Goal: Information Seeking & Learning: Learn about a topic

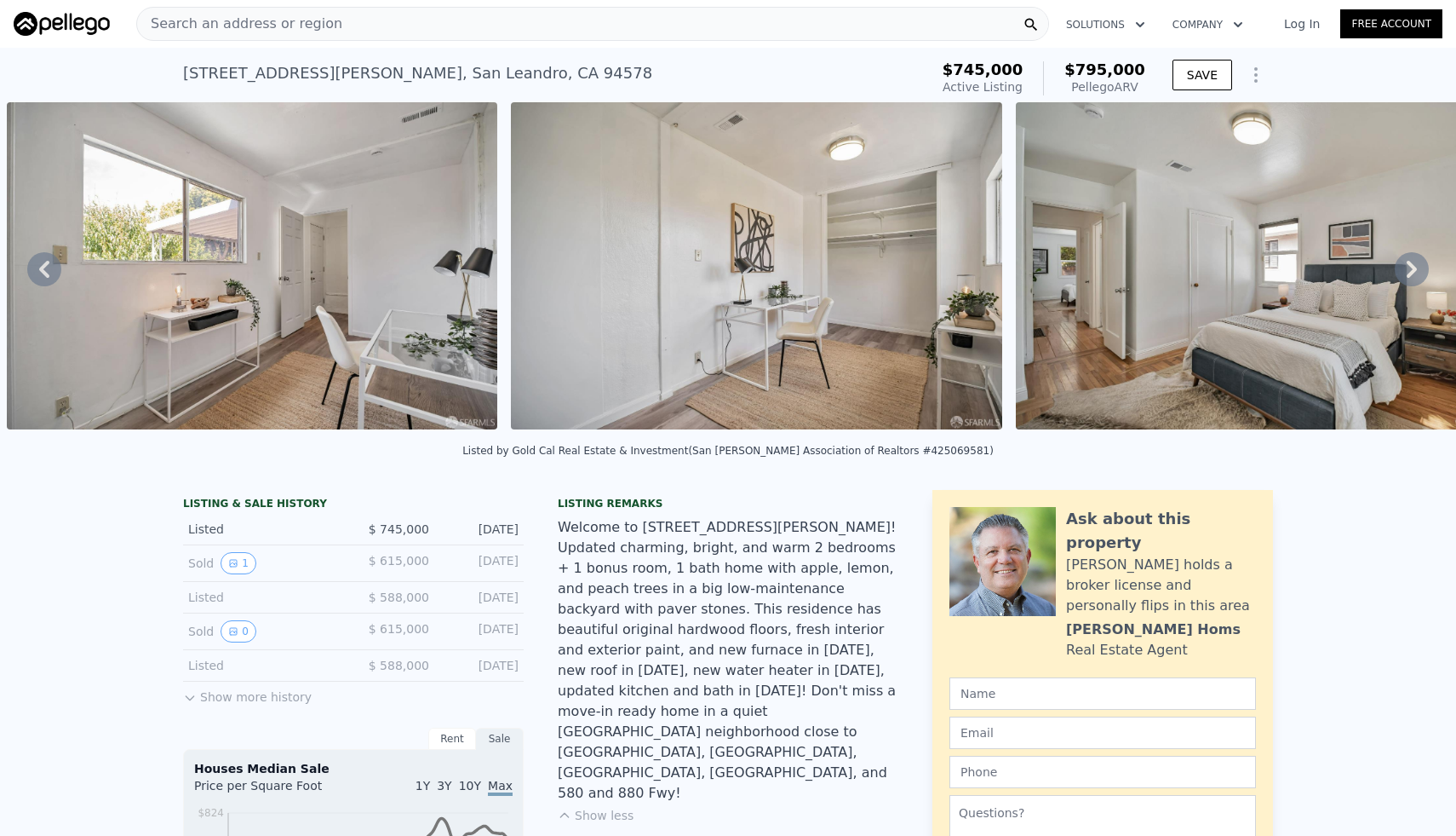
type input "2"
type input "1349"
type input "$ 796,000"
type input "-$ 52,124"
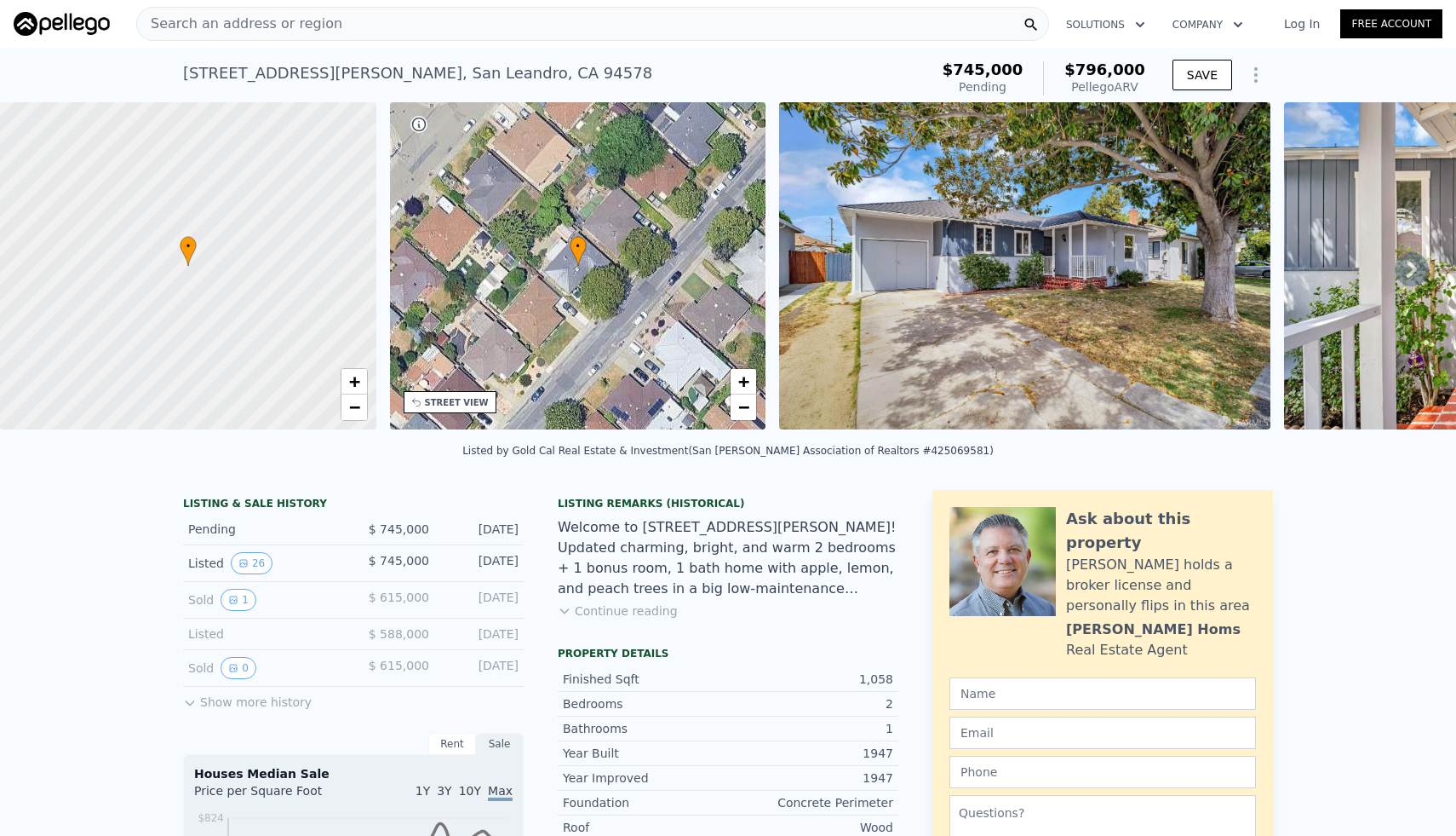
click at [311, 17] on span "Search an address or region" at bounding box center [240, 24] width 206 height 21
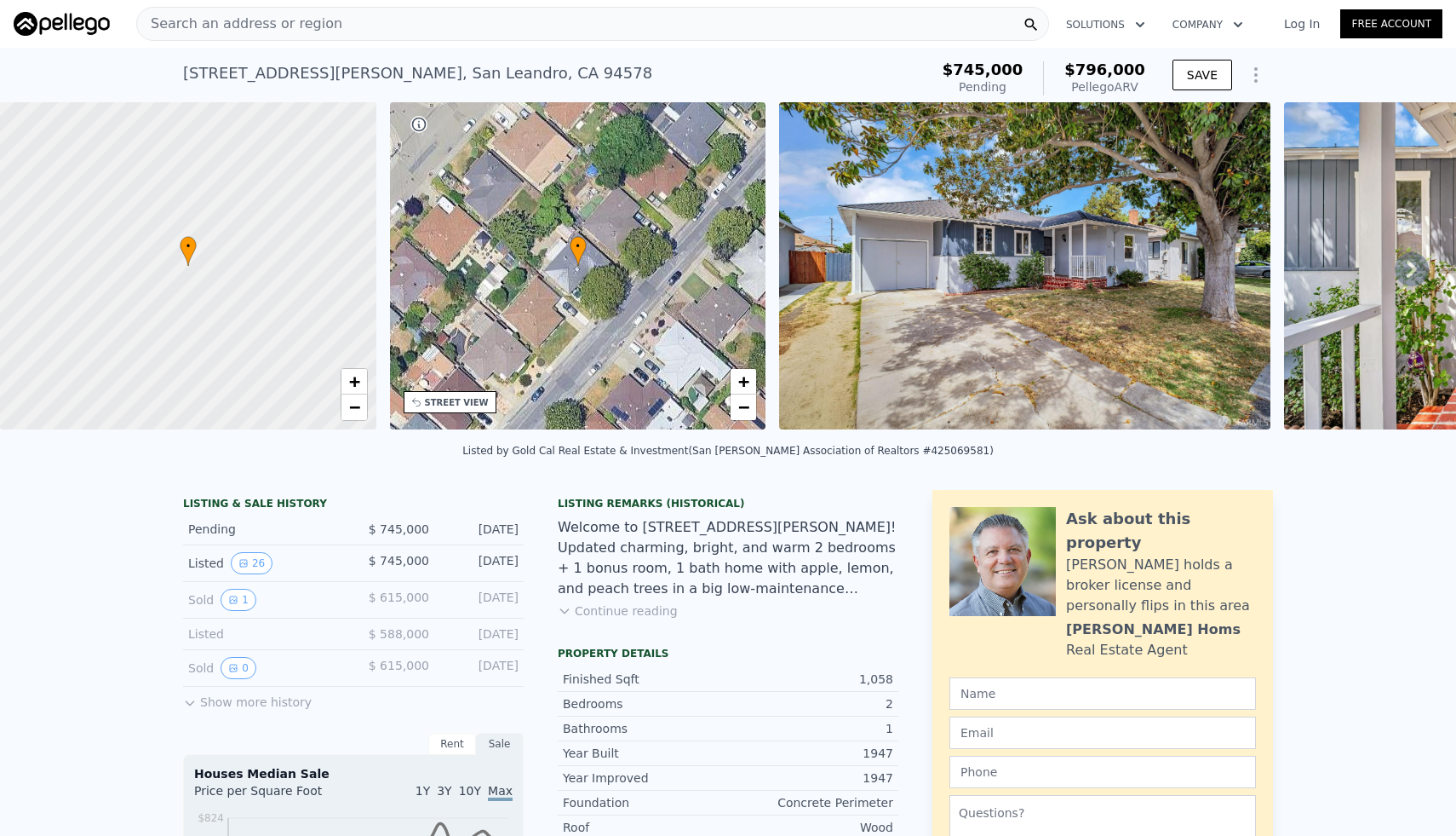
click at [386, 28] on div "Search an address or region" at bounding box center [592, 24] width 913 height 34
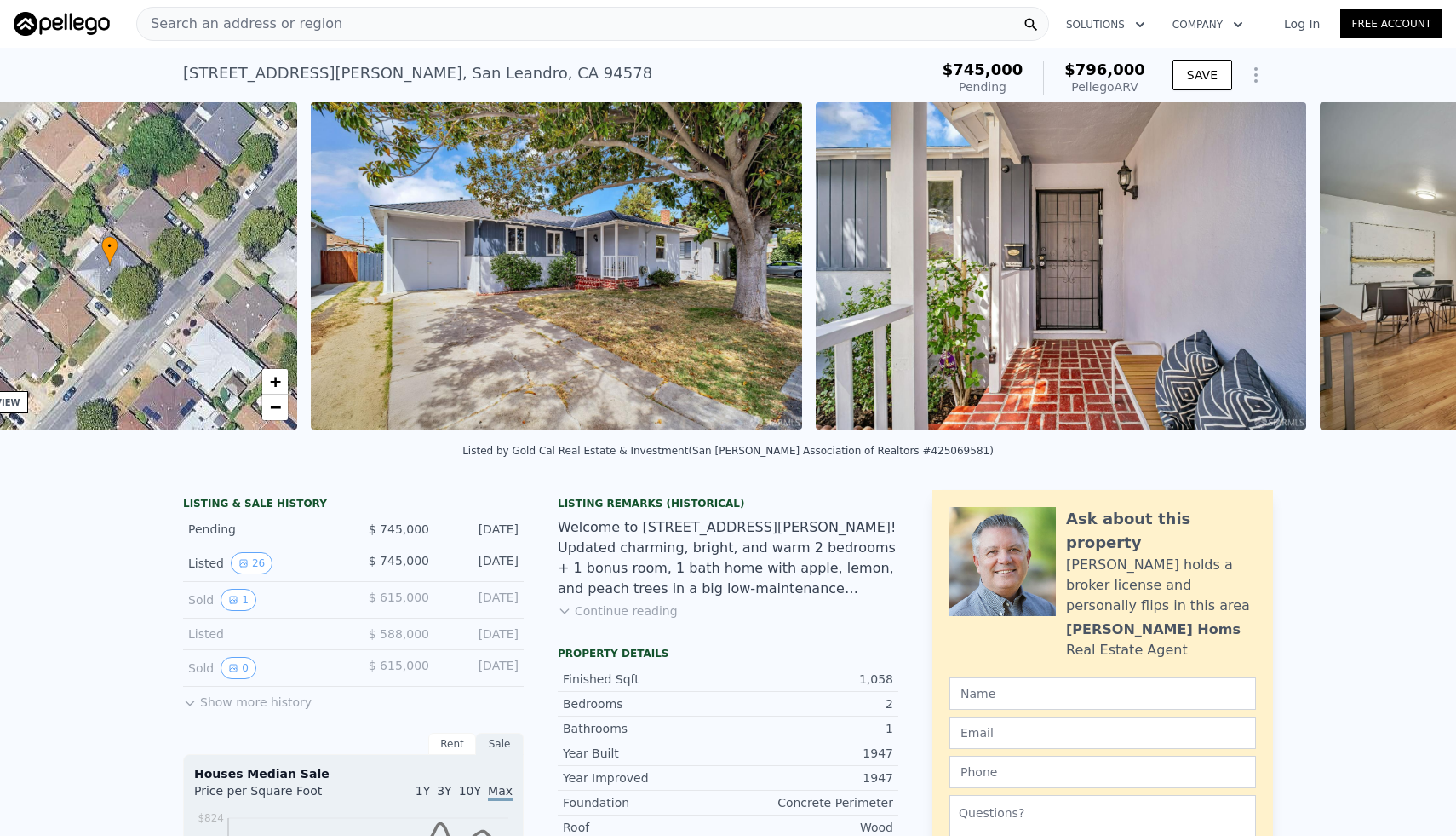
scroll to position [0, 7]
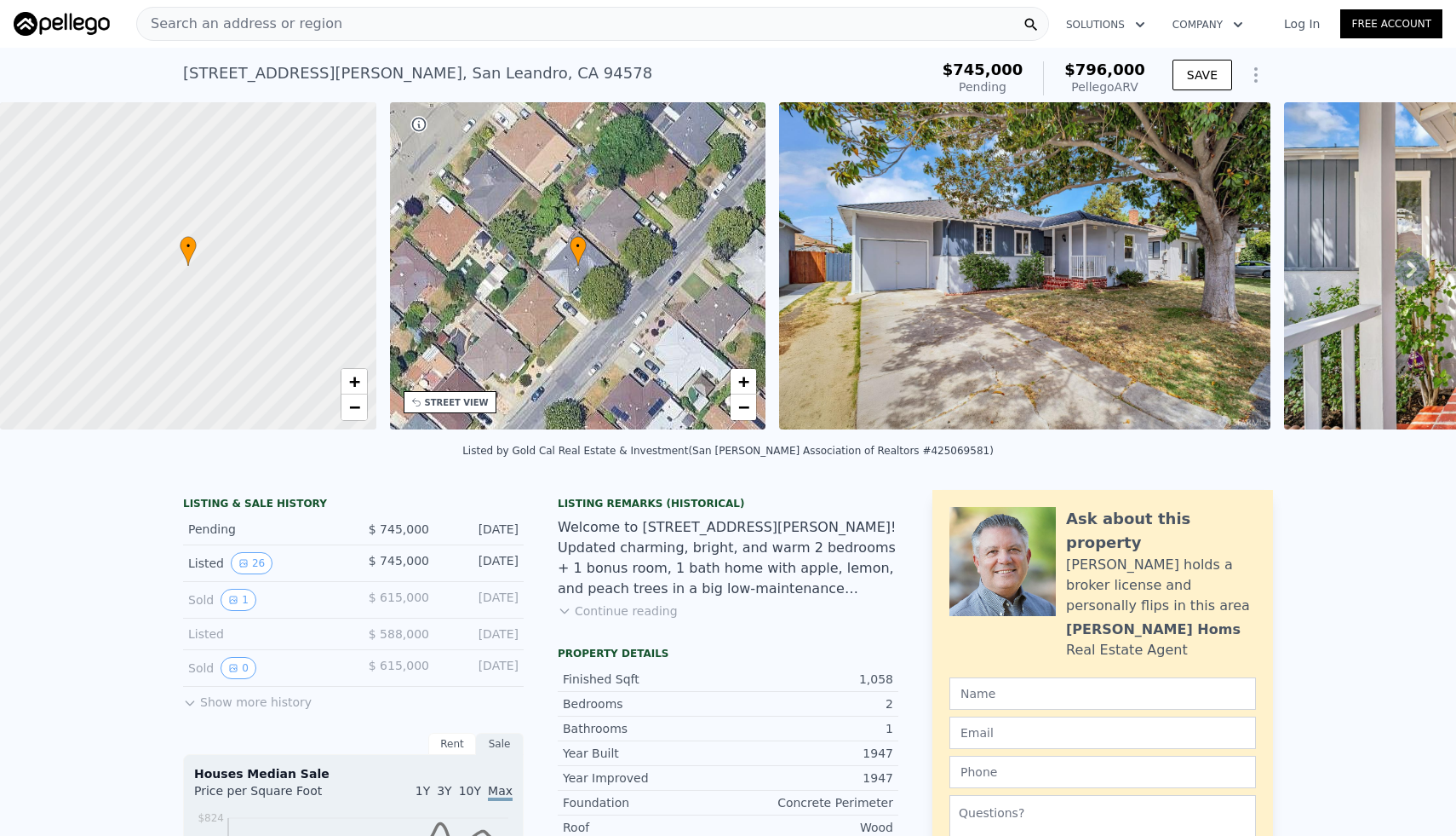
click at [378, 18] on div "Search an address or region" at bounding box center [592, 24] width 913 height 34
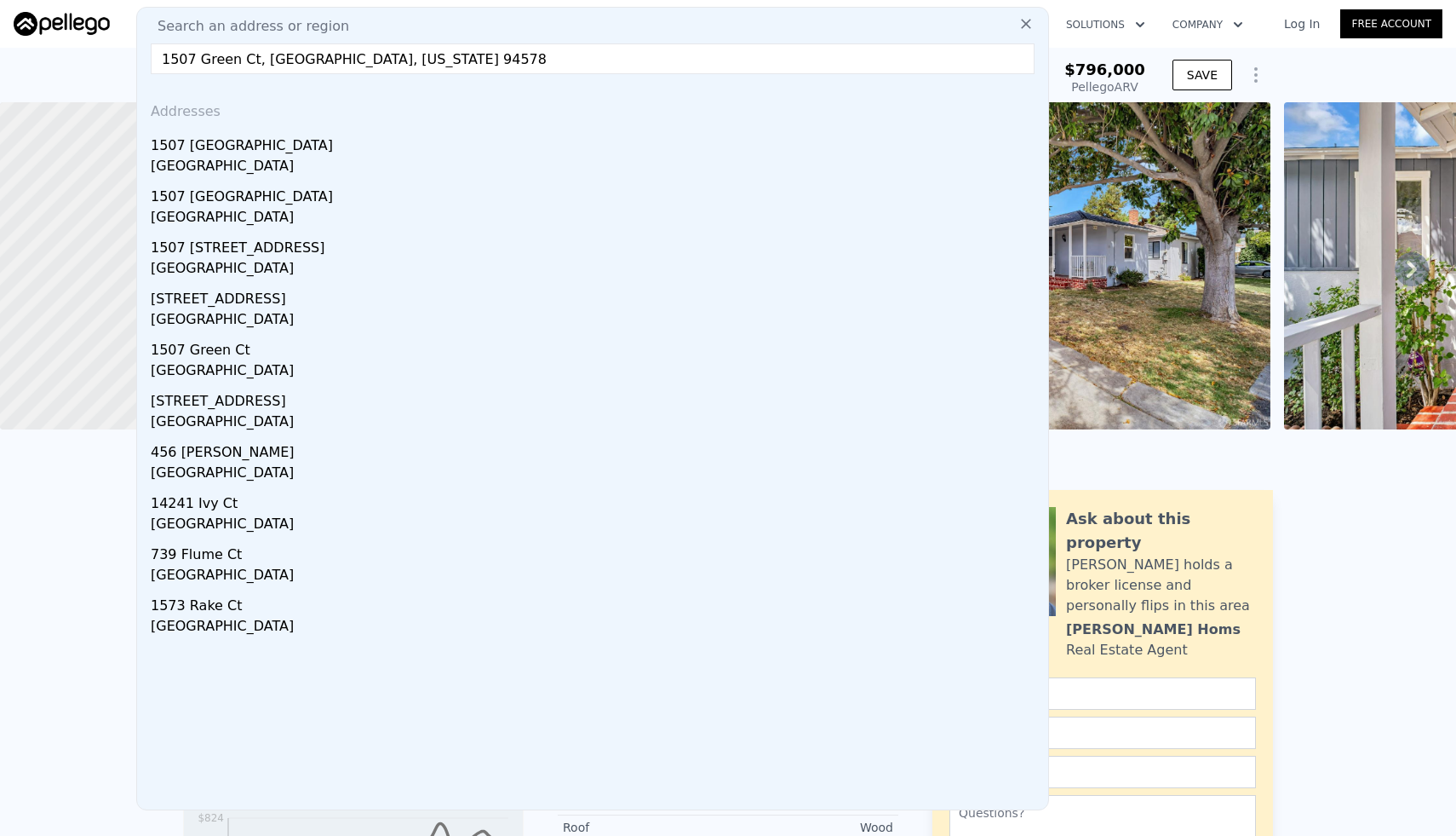
click at [497, 62] on input "1507 Green Ct, San Leandro, California 94578" at bounding box center [593, 59] width 885 height 31
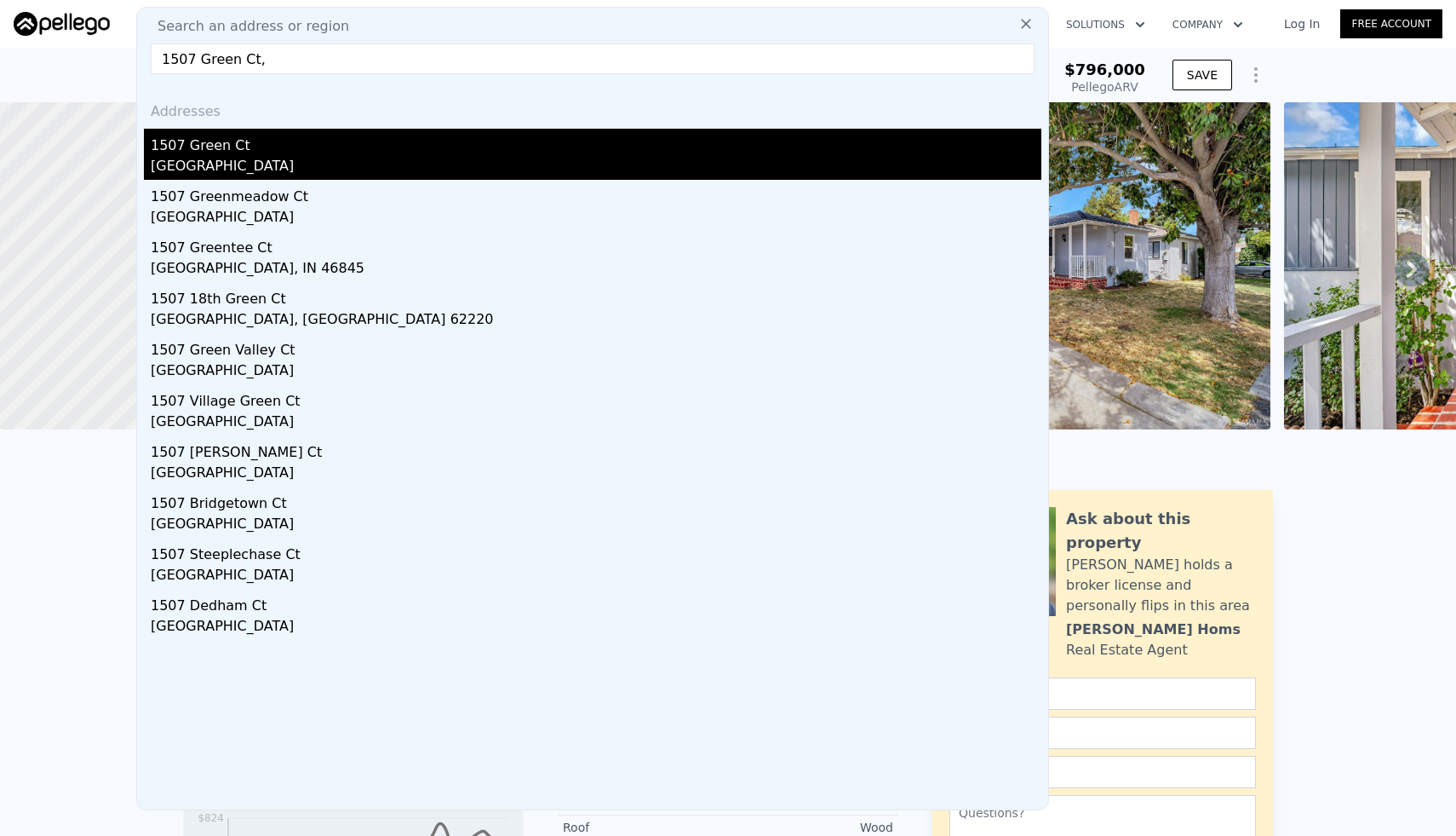
type input "1507 Green Ct,"
click at [472, 164] on div "Alameda County, CA 94578" at bounding box center [596, 168] width 890 height 24
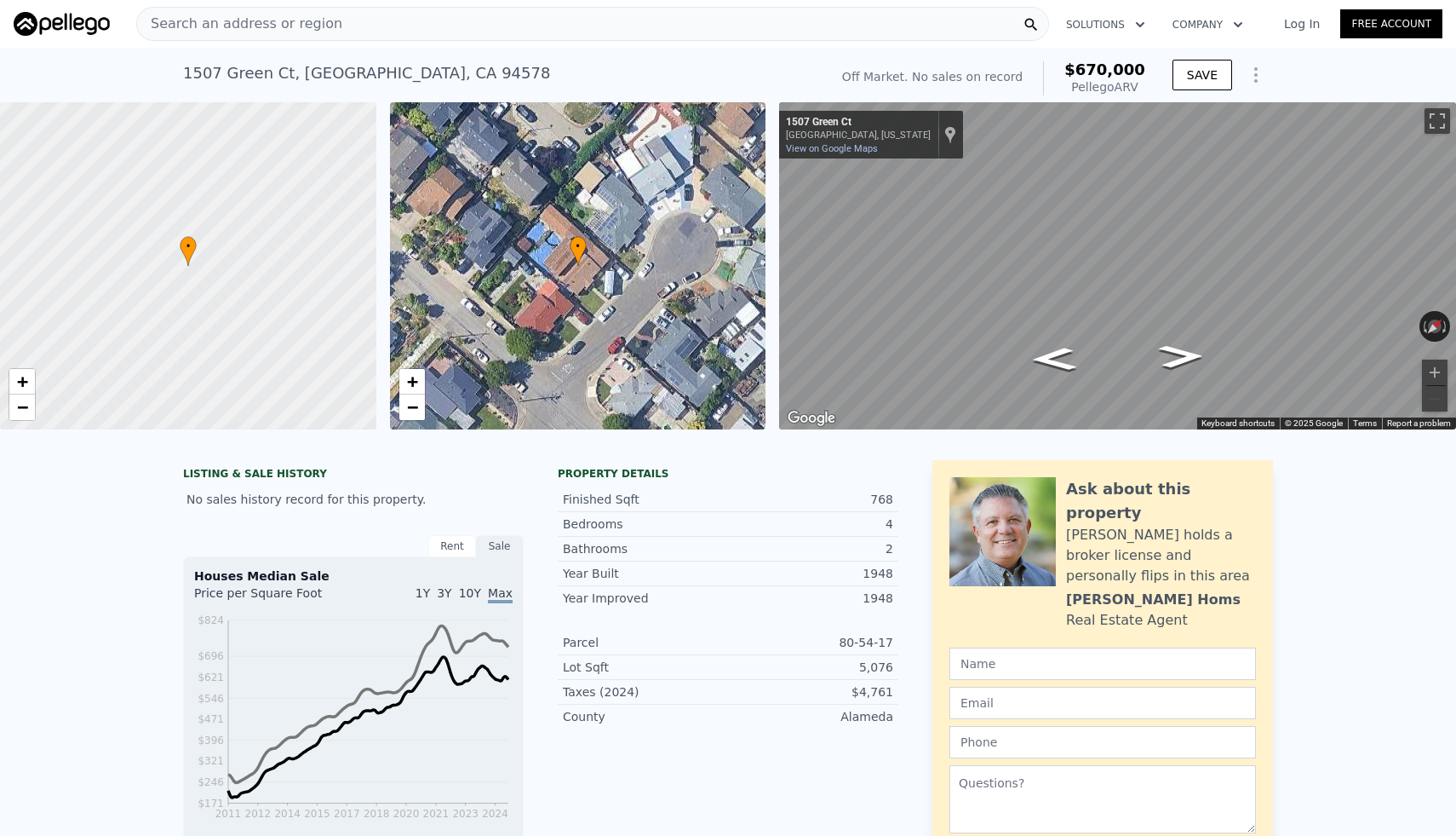
click at [446, 22] on div "Search an address or region" at bounding box center [592, 24] width 913 height 34
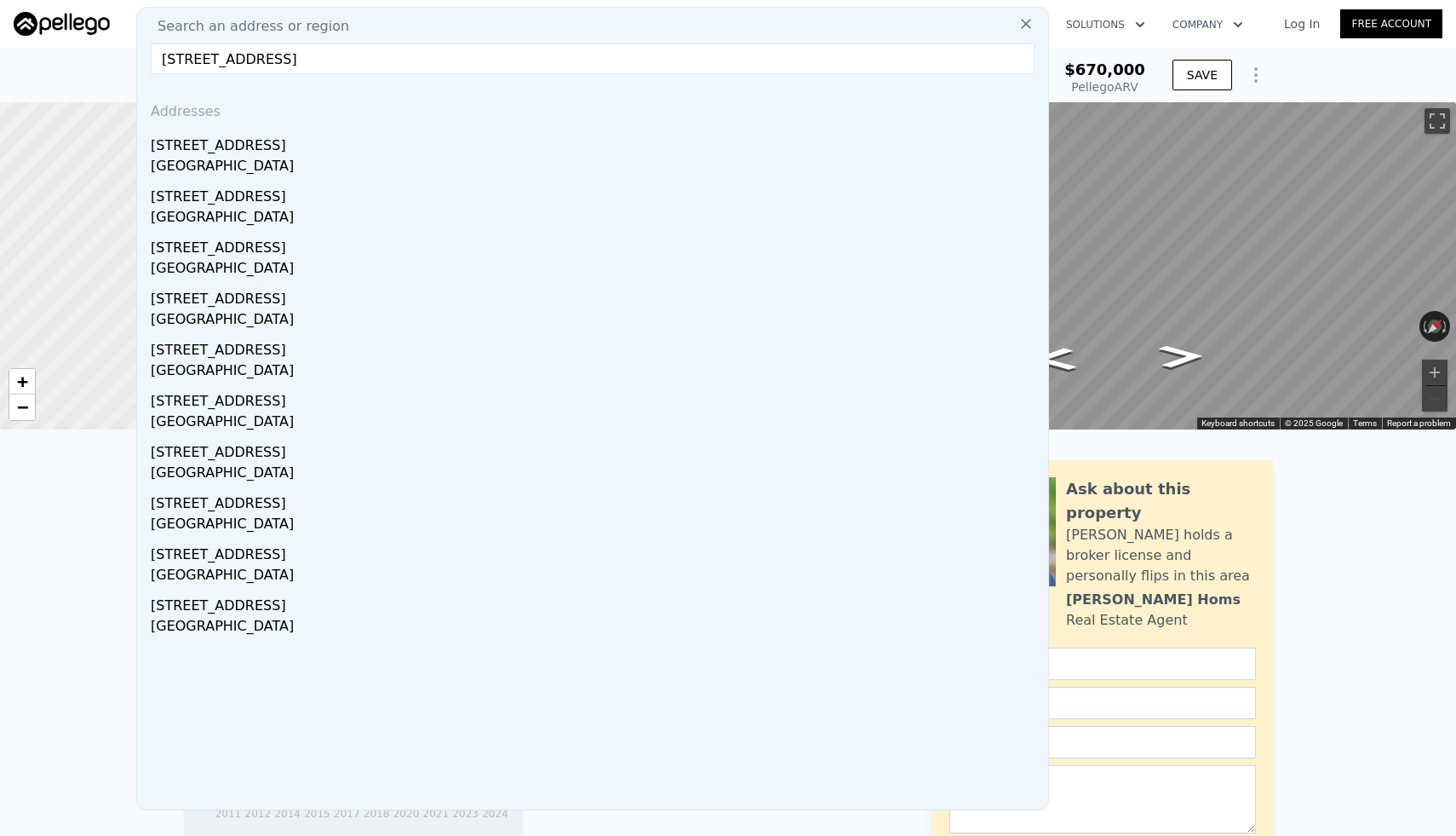
click at [289, 56] on input "2072 Feliz Rd" at bounding box center [593, 59] width 885 height 31
type input "c"
click at [328, 63] on input "c" at bounding box center [593, 59] width 885 height 31
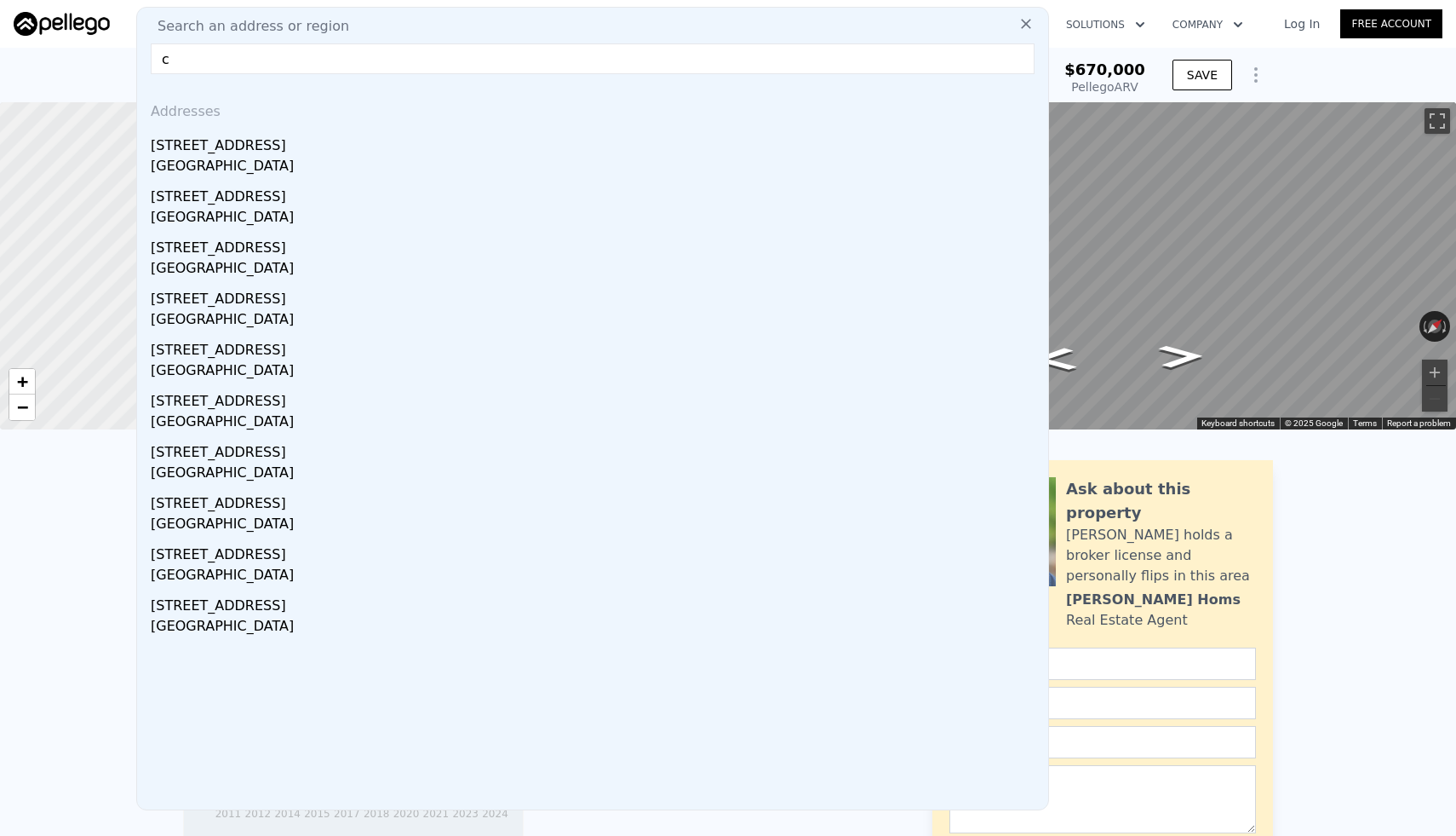
click at [328, 63] on input "c" at bounding box center [593, 59] width 885 height 31
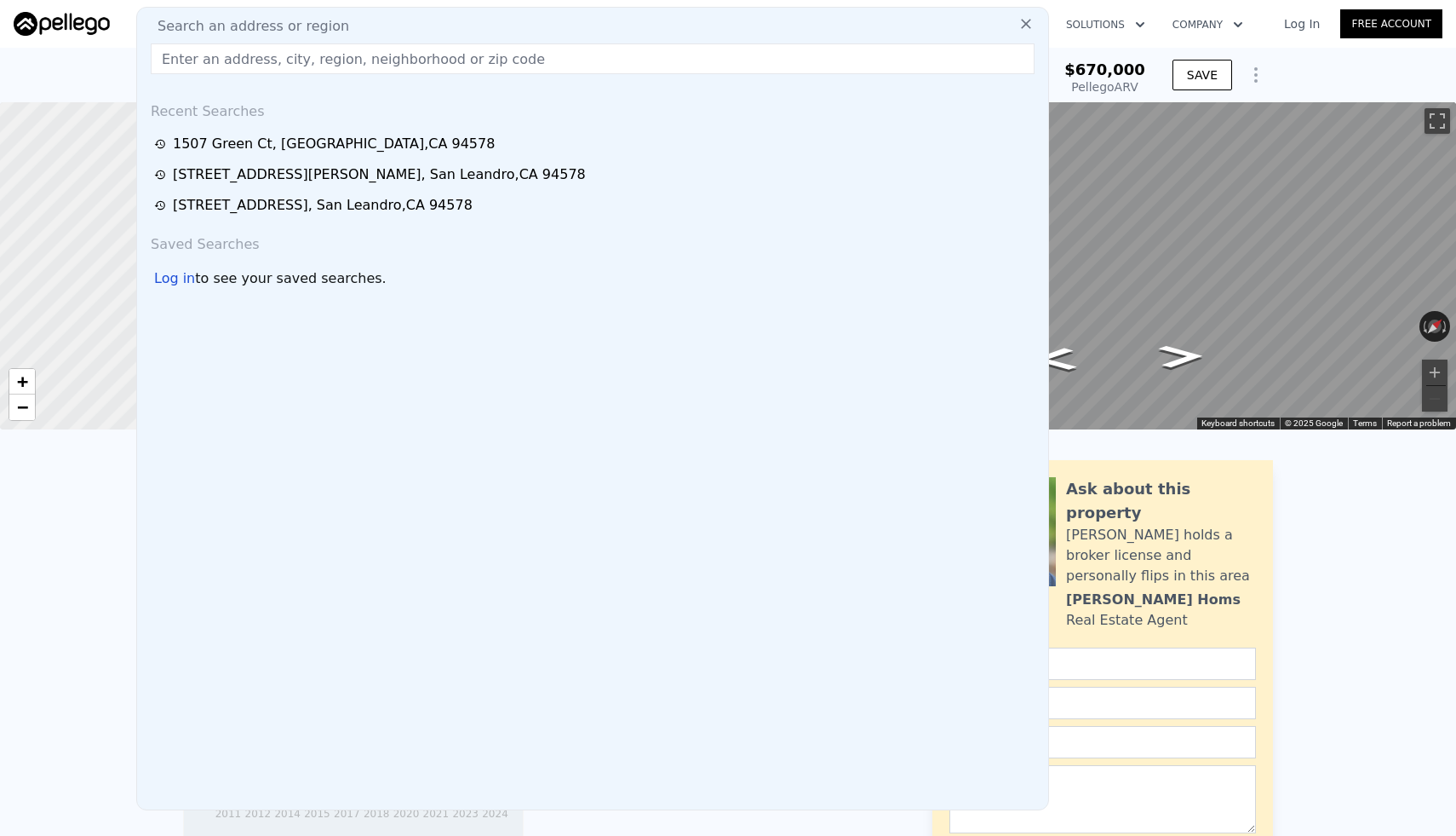
click at [572, 58] on input "text" at bounding box center [593, 59] width 885 height 31
click at [1029, 28] on icon at bounding box center [1026, 23] width 17 height 17
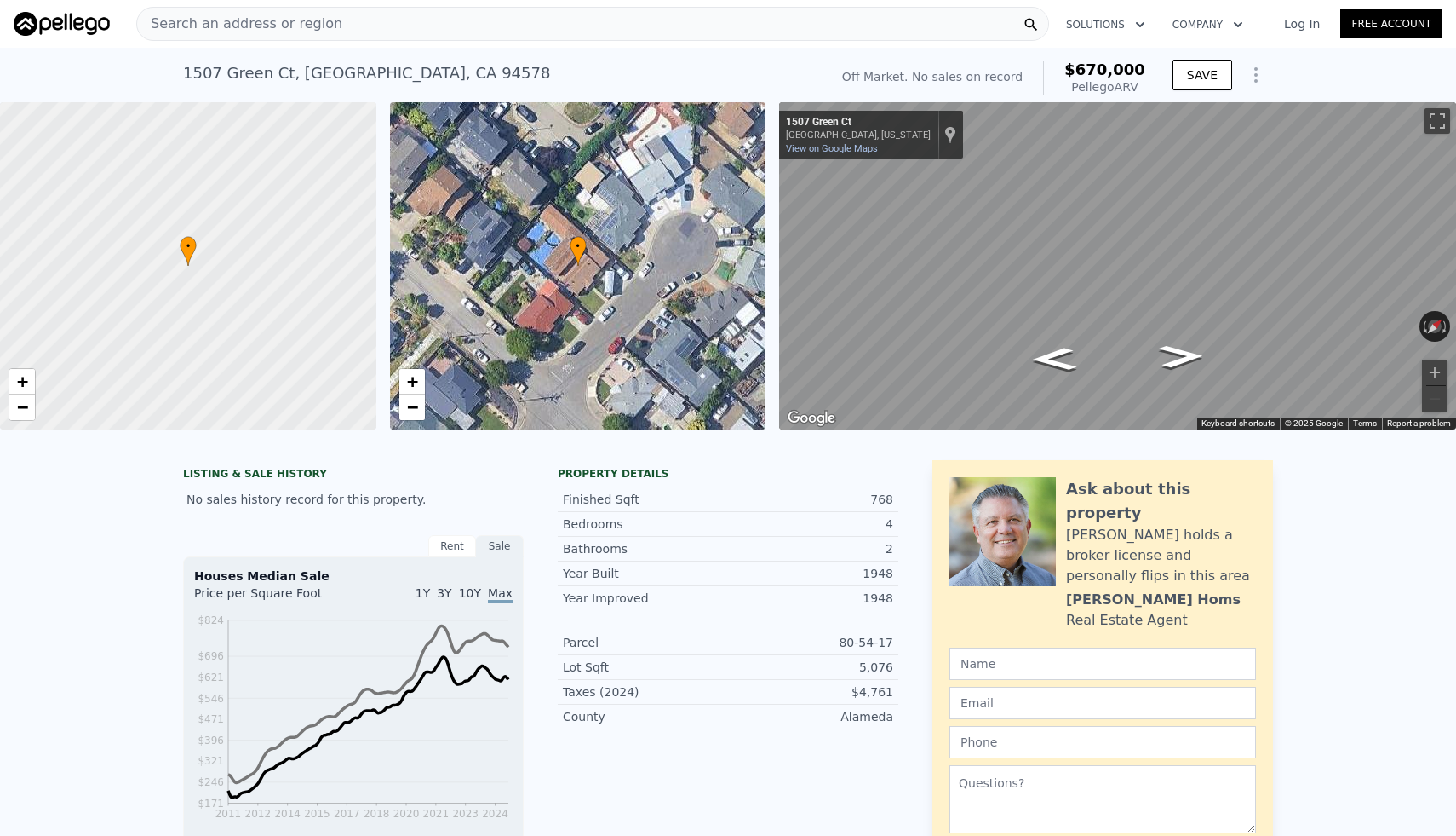
click at [442, 25] on div "Search an address or region" at bounding box center [592, 24] width 913 height 34
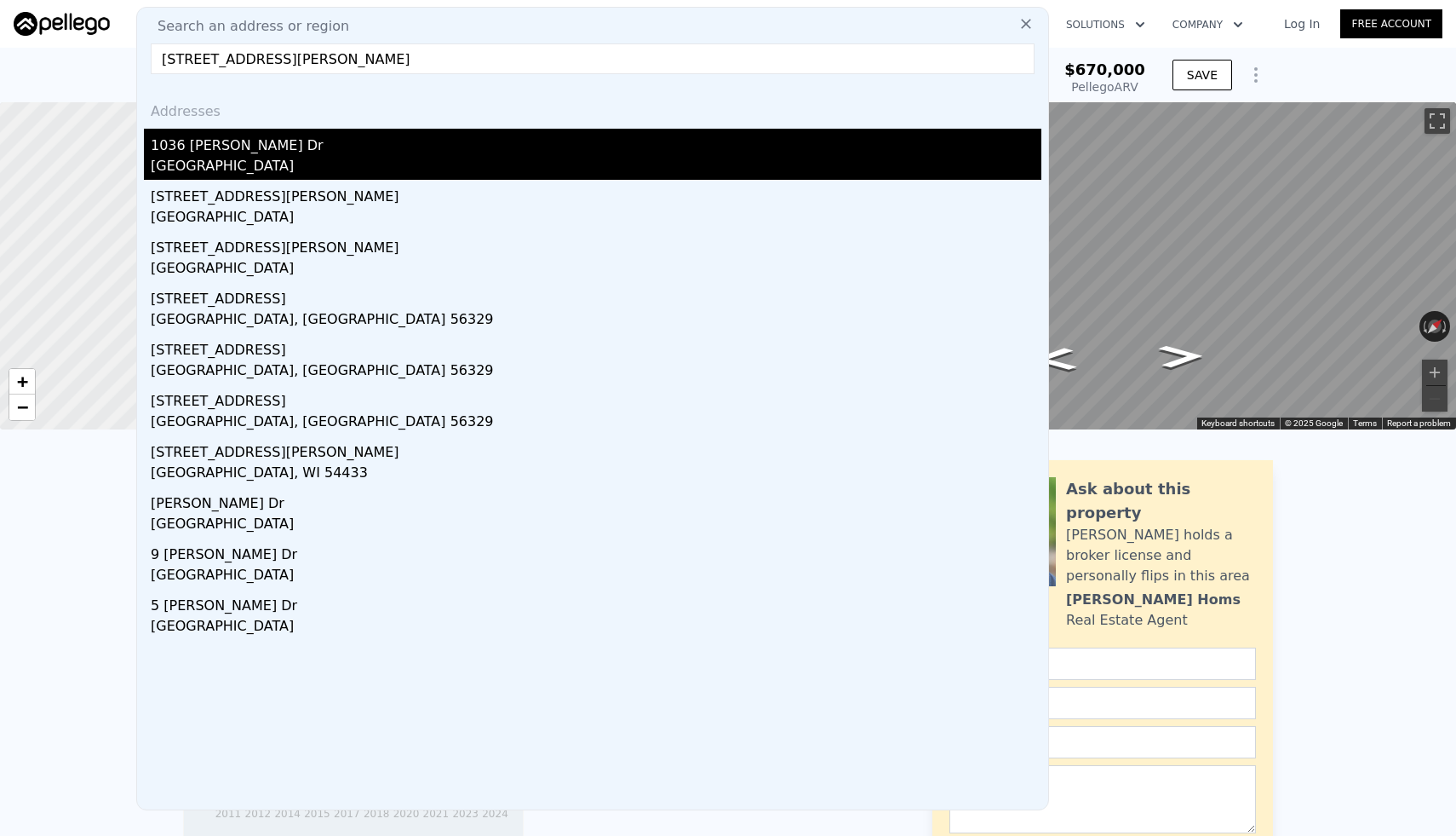
type input "1036 gilman dr"
click at [407, 147] on div "1036 Gilman Dr" at bounding box center [596, 141] width 890 height 27
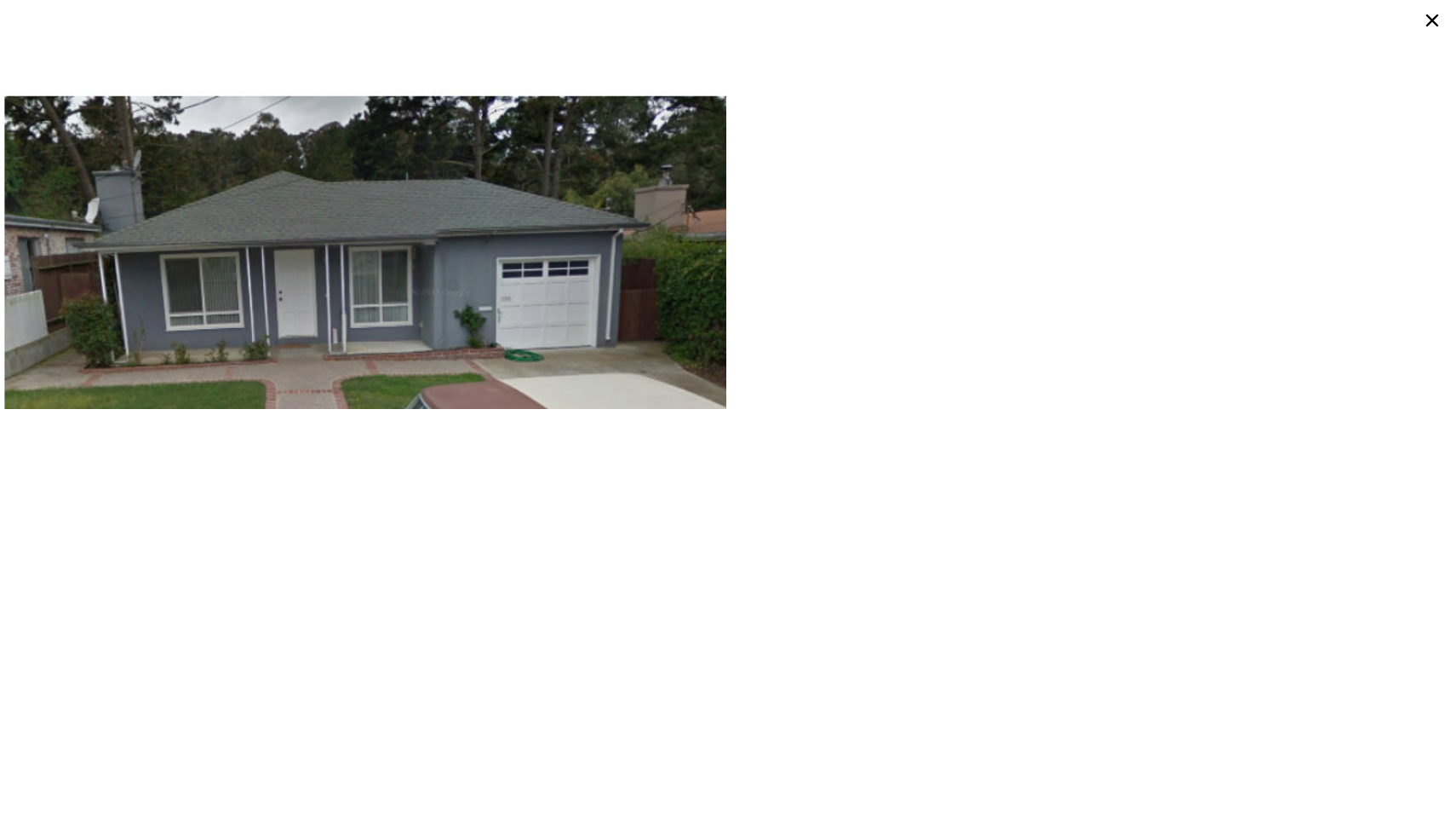
click at [1432, 12] on icon at bounding box center [1432, 20] width 27 height 27
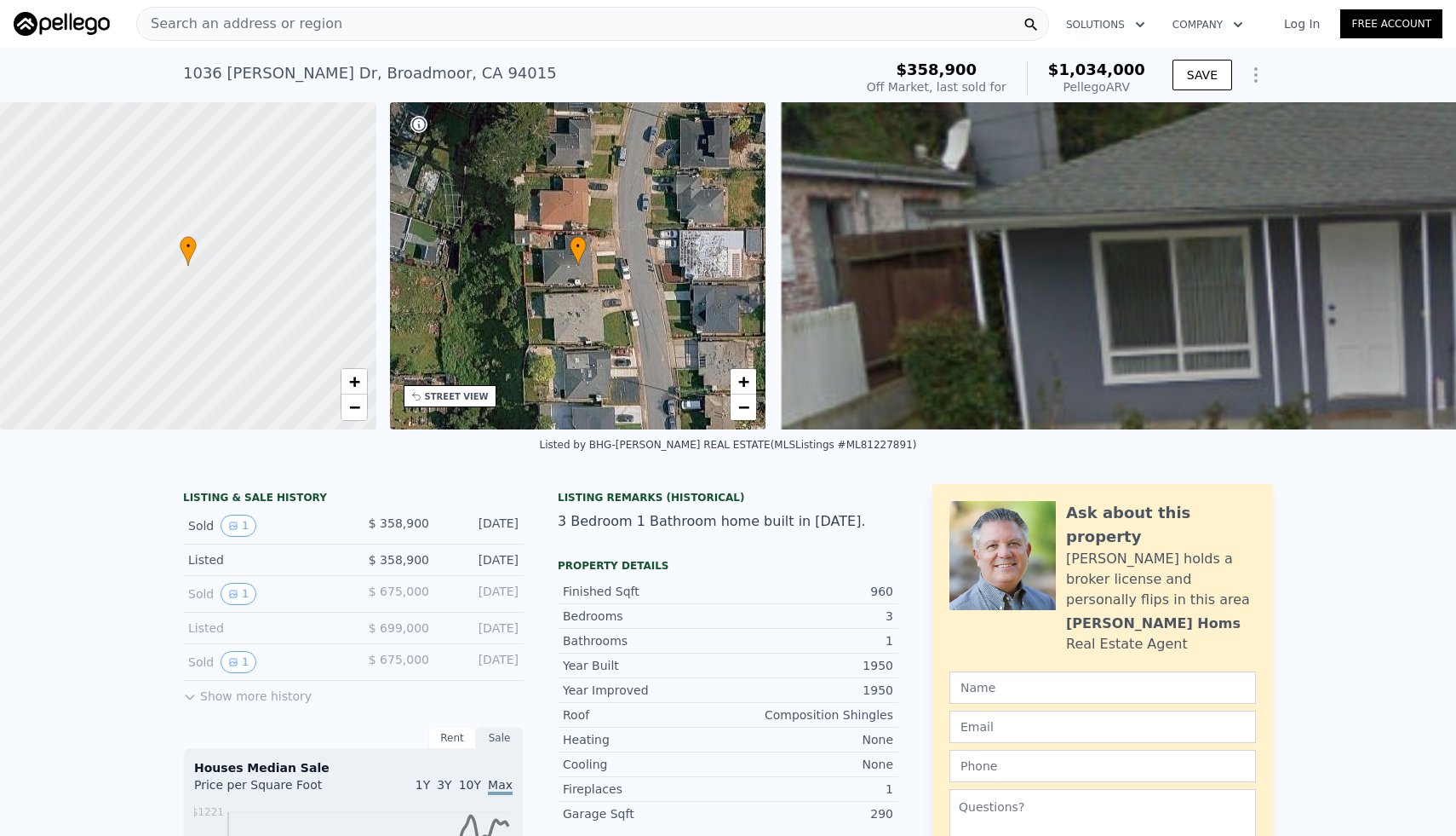
click at [260, 22] on span "Search an address or region" at bounding box center [240, 24] width 206 height 21
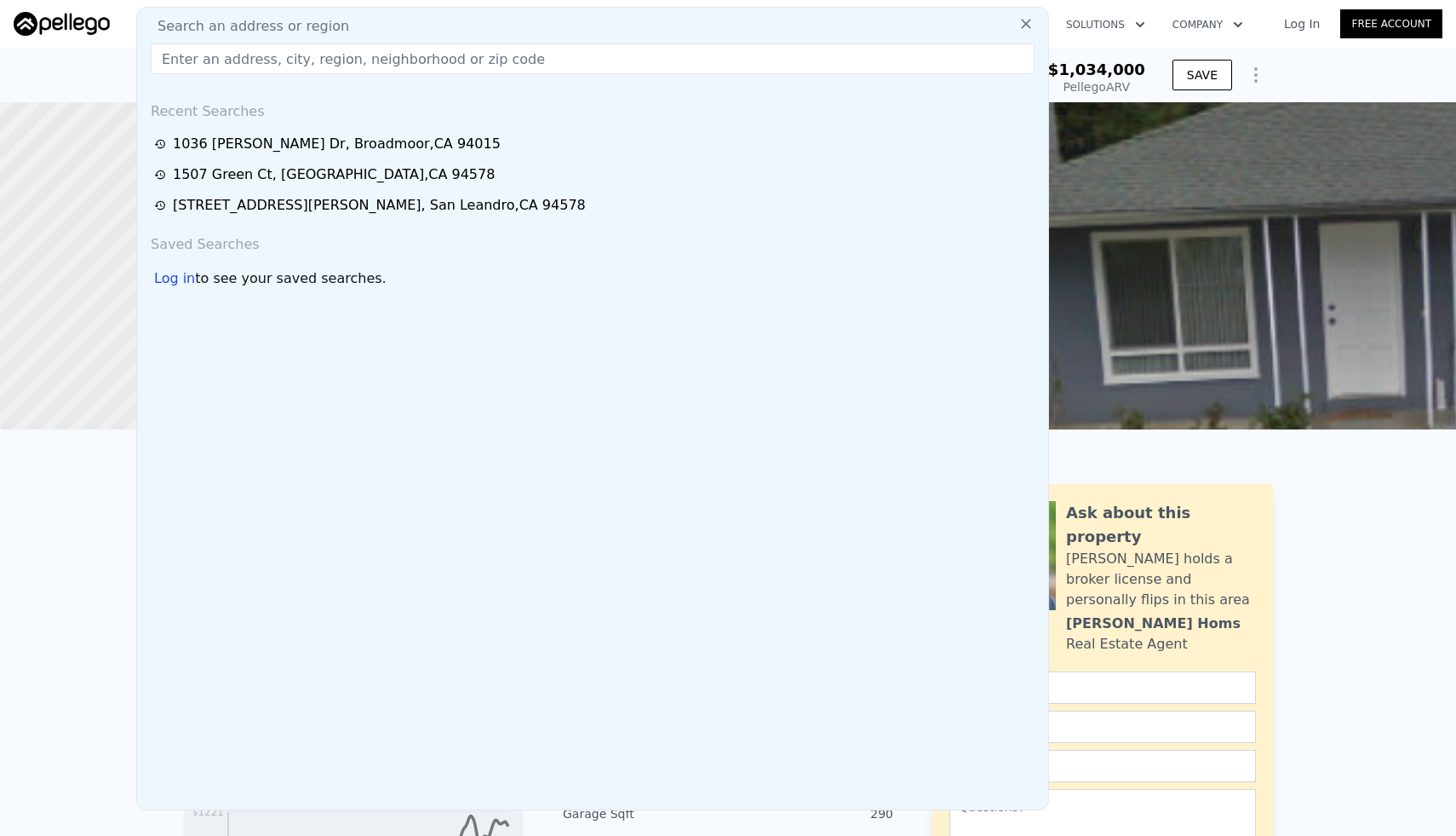
click at [272, 63] on input "text" at bounding box center [593, 59] width 885 height 31
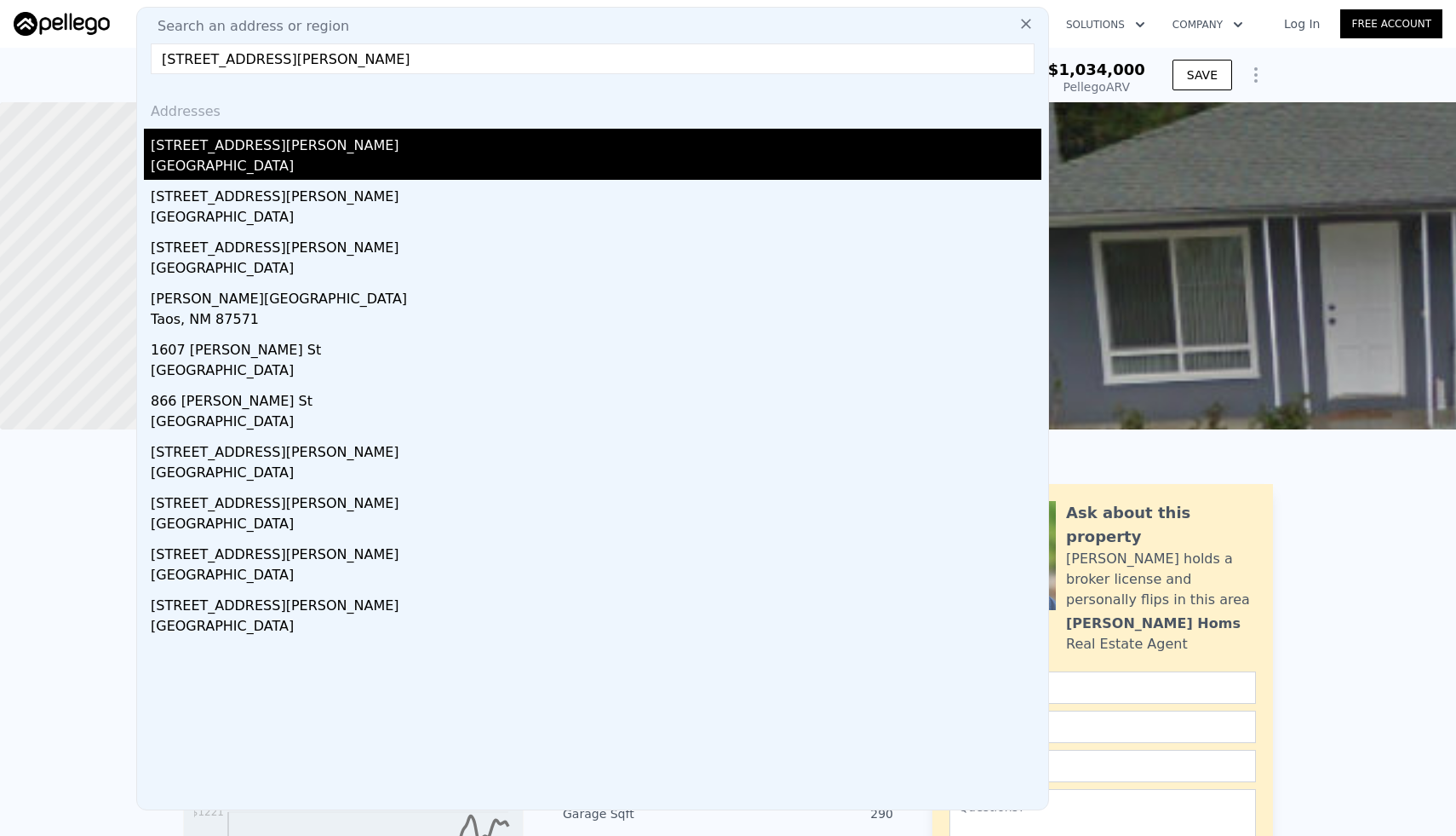
type input "4329 pacheco st"
click at [207, 146] on div "4329 Pacheco St" at bounding box center [596, 141] width 890 height 27
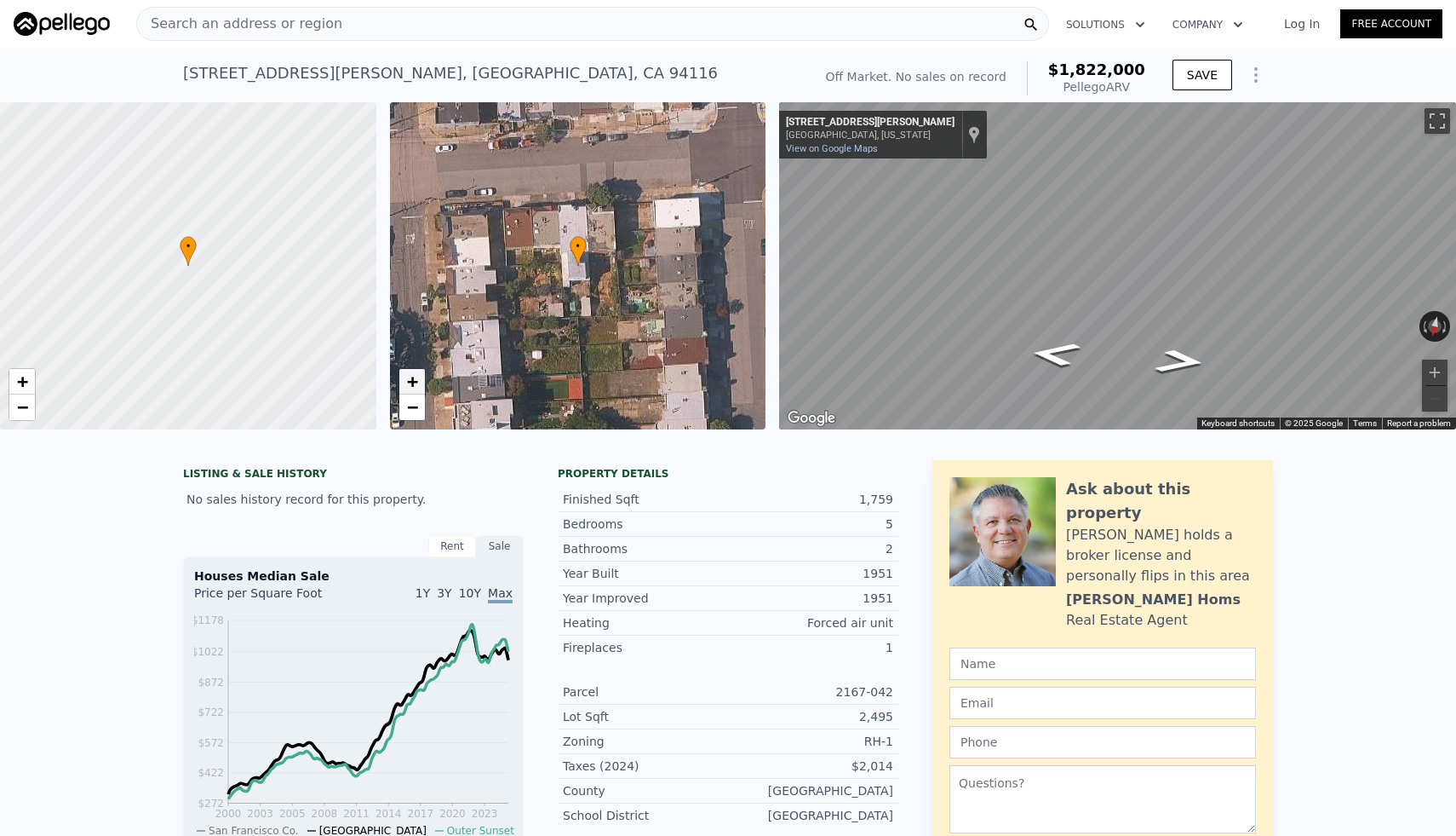
click at [420, 381] on link "+" at bounding box center [412, 382] width 26 height 26
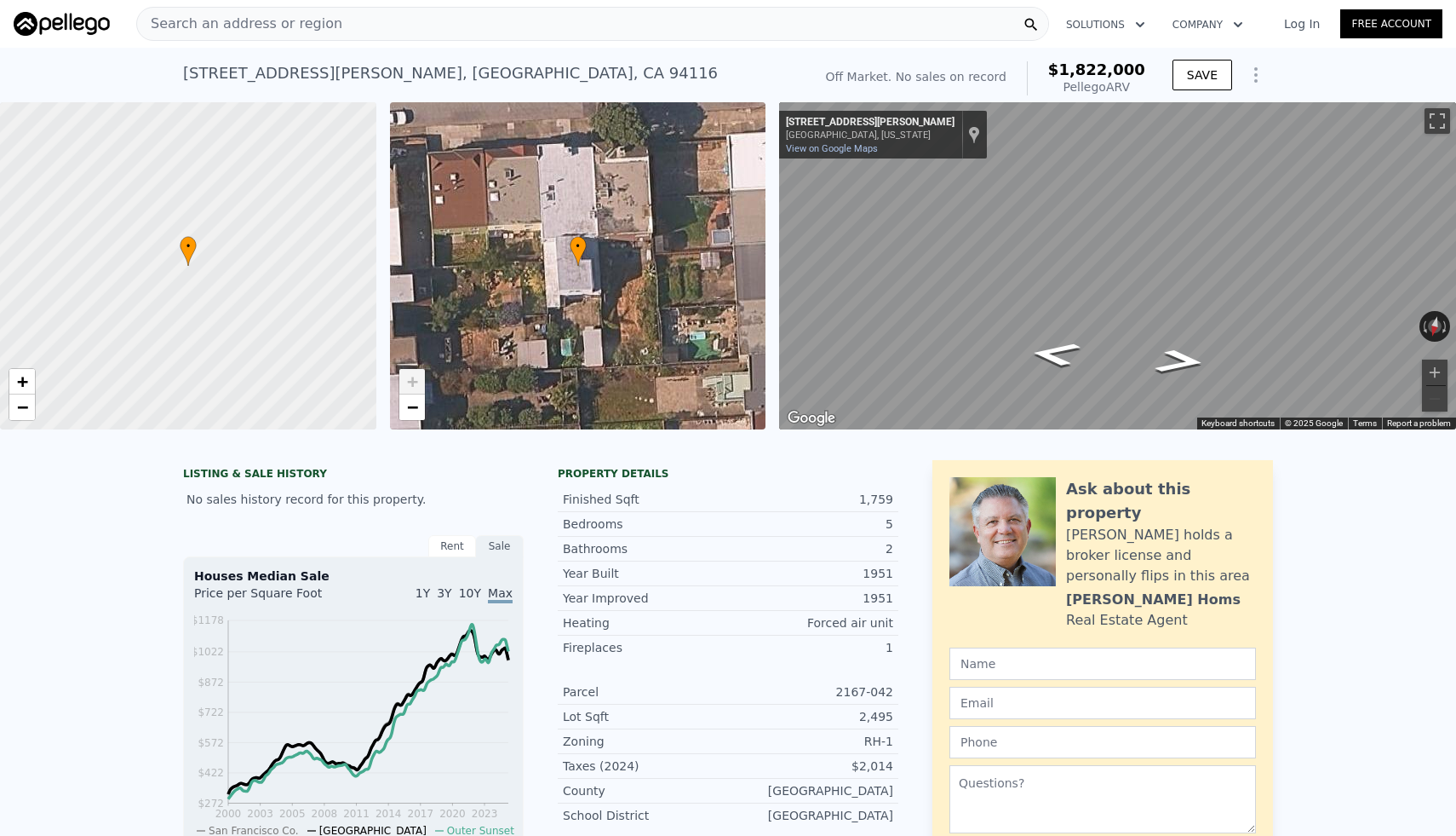
click at [420, 381] on link "+" at bounding box center [412, 382] width 26 height 26
click at [413, 409] on span "−" at bounding box center [411, 407] width 11 height 21
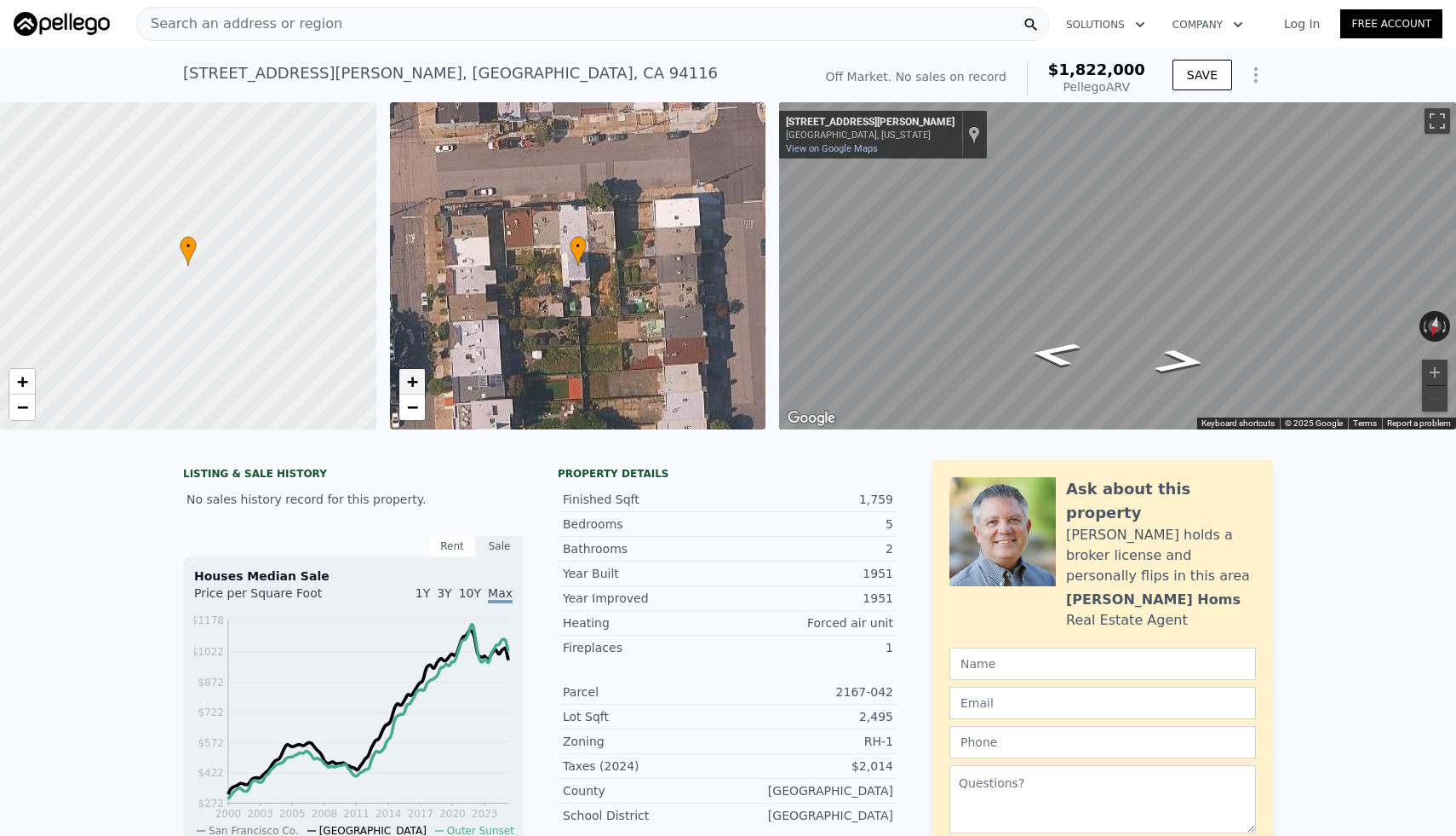
click at [413, 391] on span "+" at bounding box center [411, 381] width 11 height 21
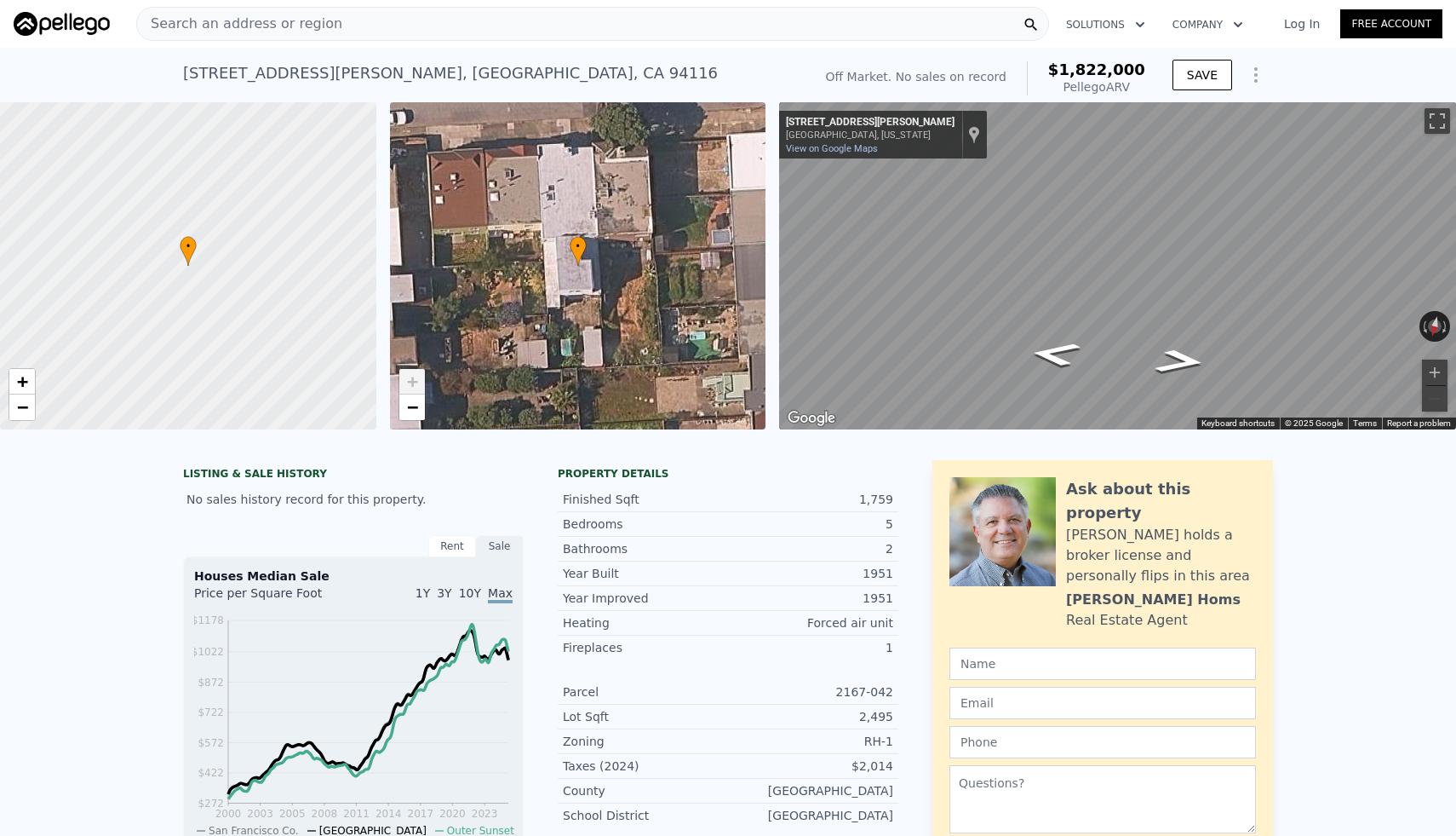
click at [413, 391] on span "+" at bounding box center [411, 381] width 11 height 21
click at [152, 574] on div "LISTING & SALE HISTORY No sales history record for this property. Rent Sale Ren…" at bounding box center [728, 849] width 1456 height 805
click at [408, 27] on div "Search an address or region" at bounding box center [592, 24] width 913 height 34
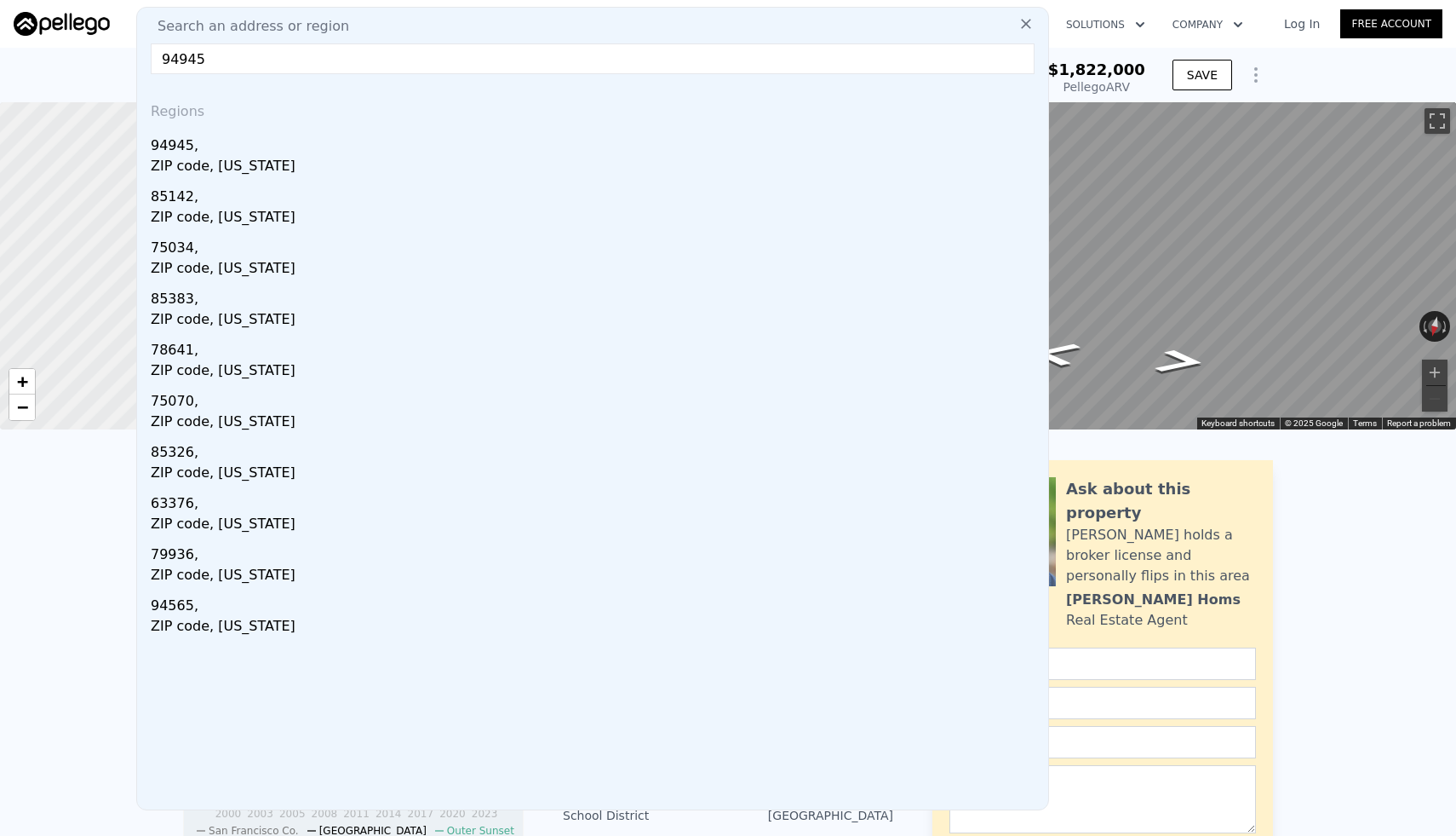
click at [166, 59] on input "94945" at bounding box center [593, 59] width 885 height 31
click at [164, 59] on input "94945" at bounding box center [593, 59] width 885 height 31
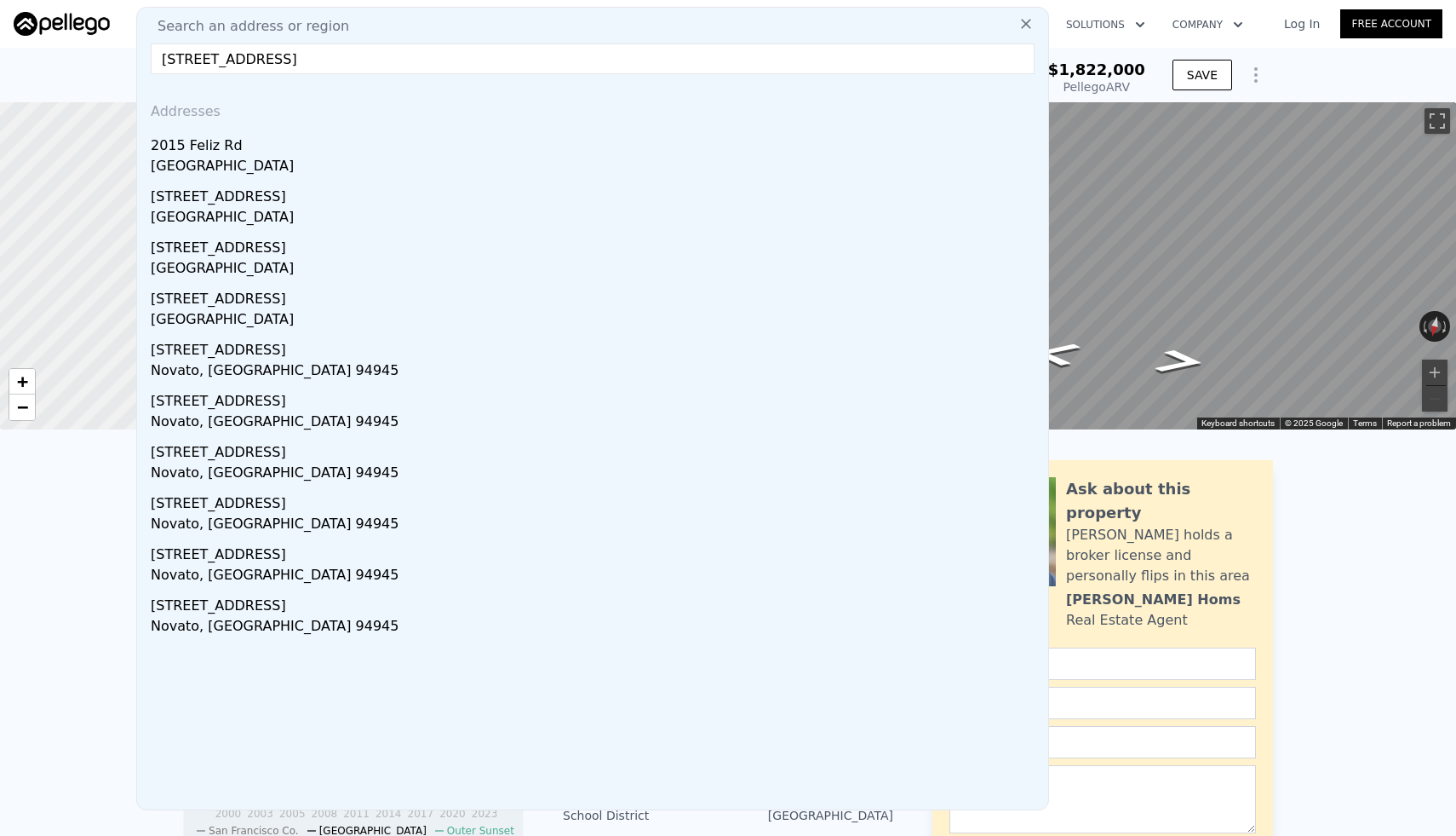
type input "2072 feliz rd 94945"
